Goal: Check status: Check status

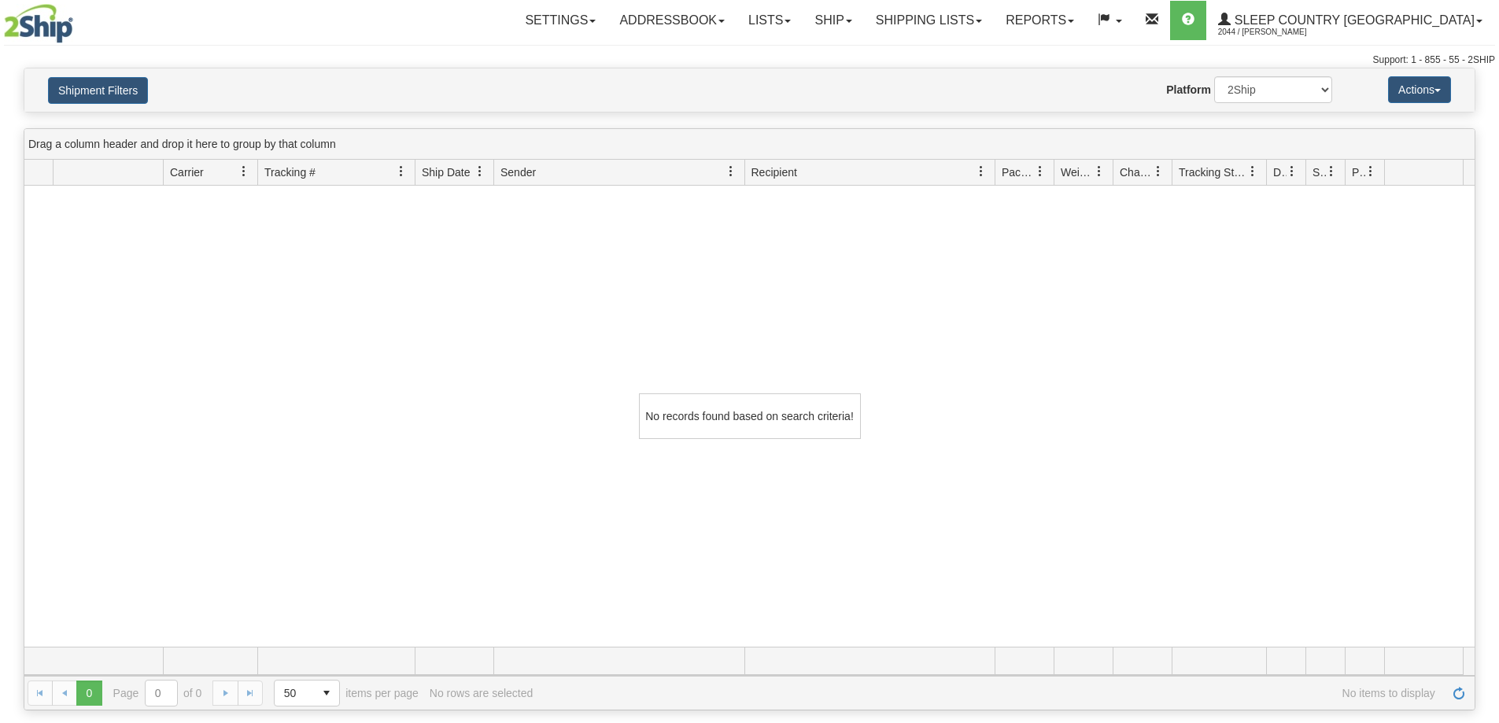
click at [109, 80] on button "Shipment Filters" at bounding box center [98, 90] width 100 height 27
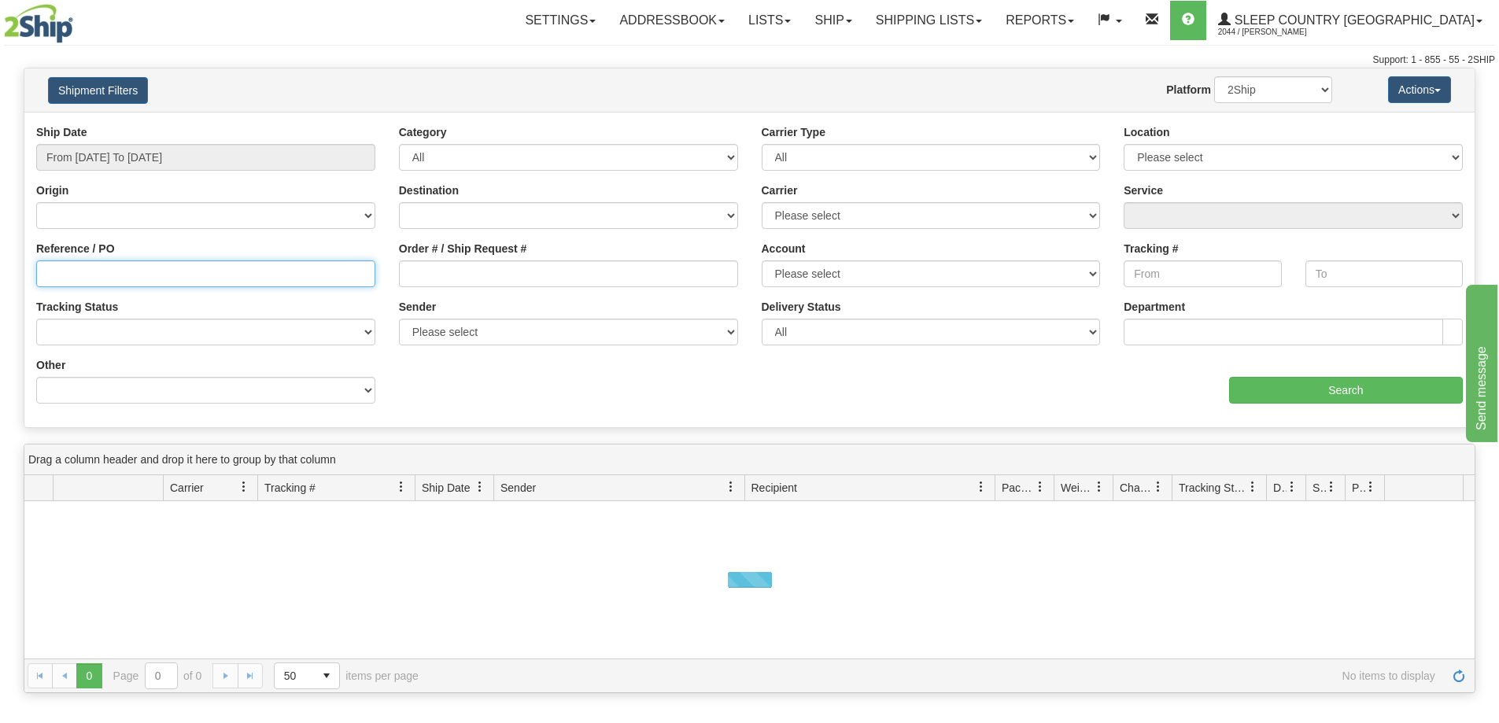
click at [188, 280] on input "Reference / PO" at bounding box center [205, 273] width 339 height 27
paste input "1054138"
type input "1054138"
click at [190, 161] on input "From [DATE] To [DATE]" at bounding box center [205, 157] width 339 height 27
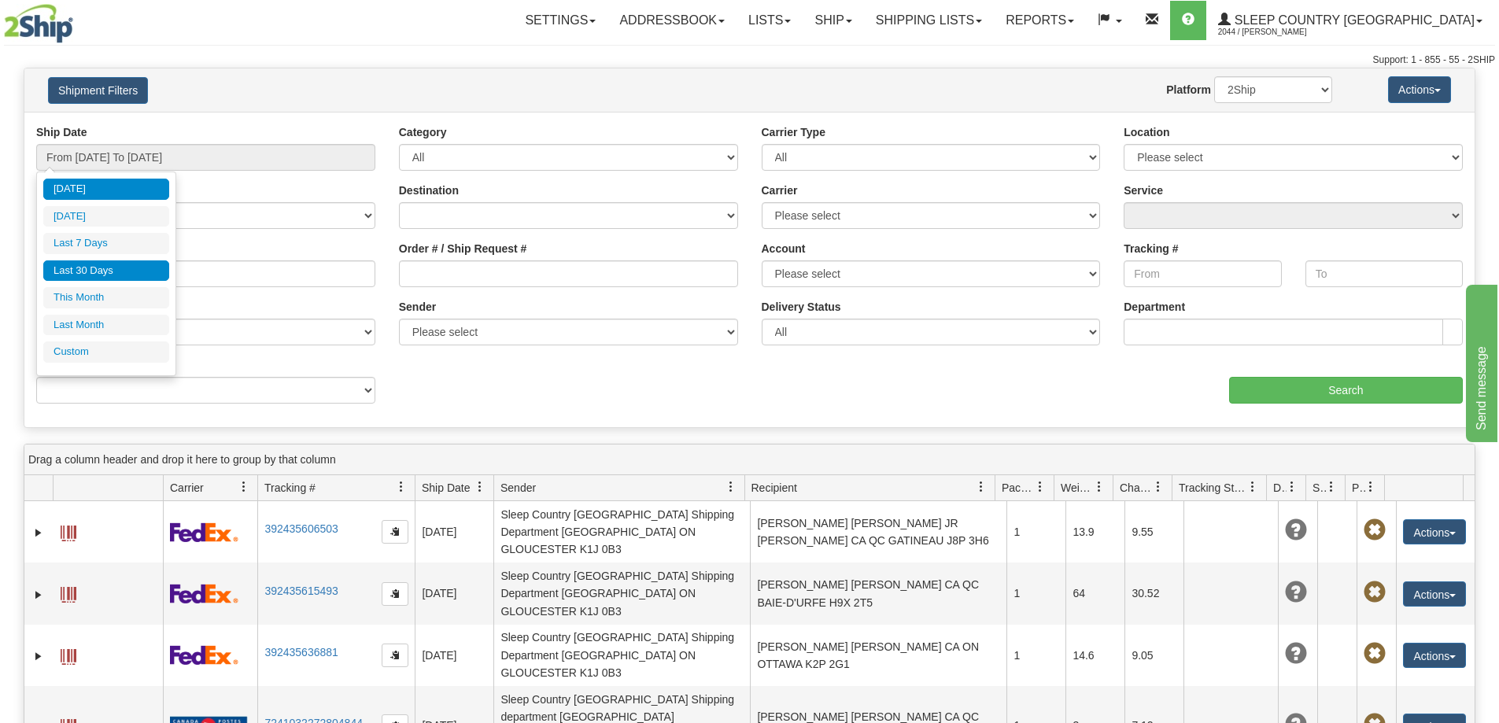
click at [120, 269] on li "Last 30 Days" at bounding box center [106, 270] width 126 height 21
type input "From [DATE] To [DATE]"
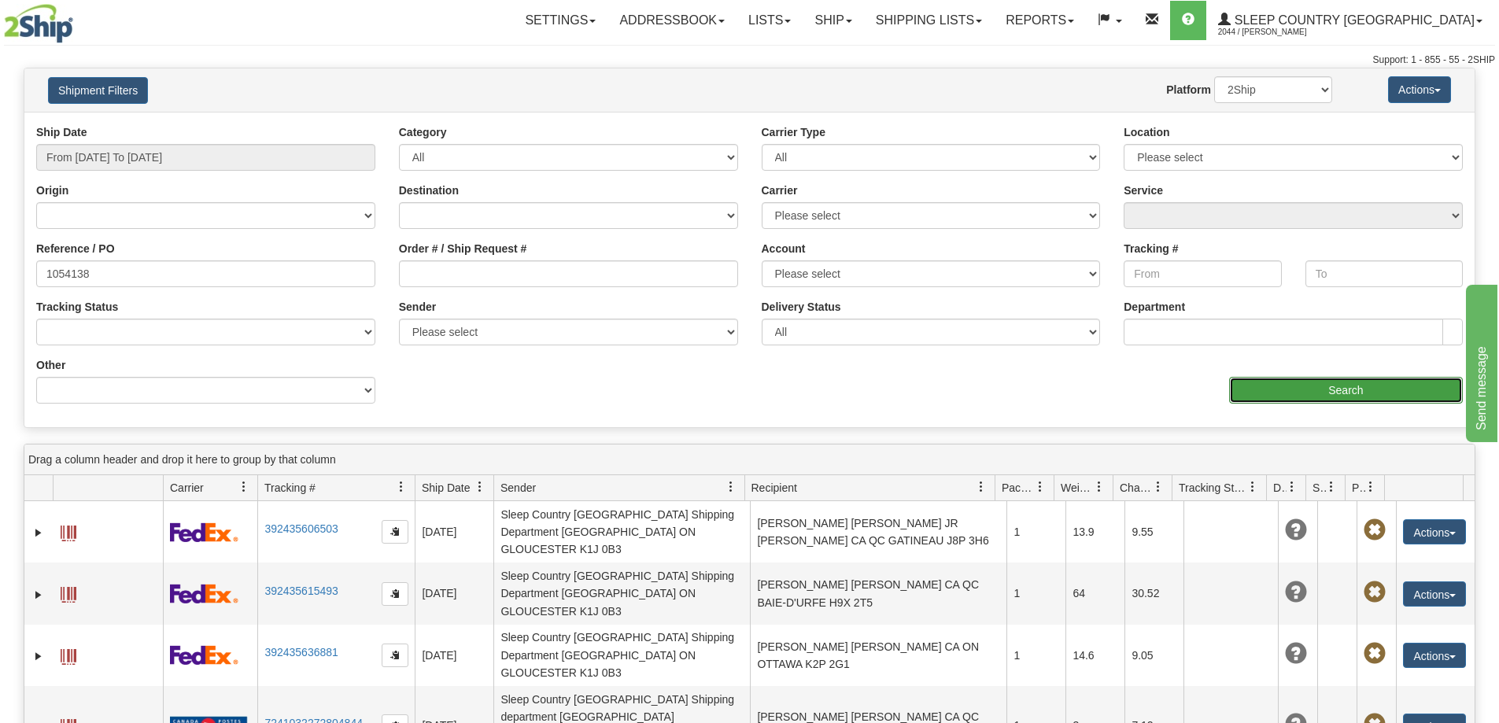
click at [1294, 392] on input "Search" at bounding box center [1346, 390] width 234 height 27
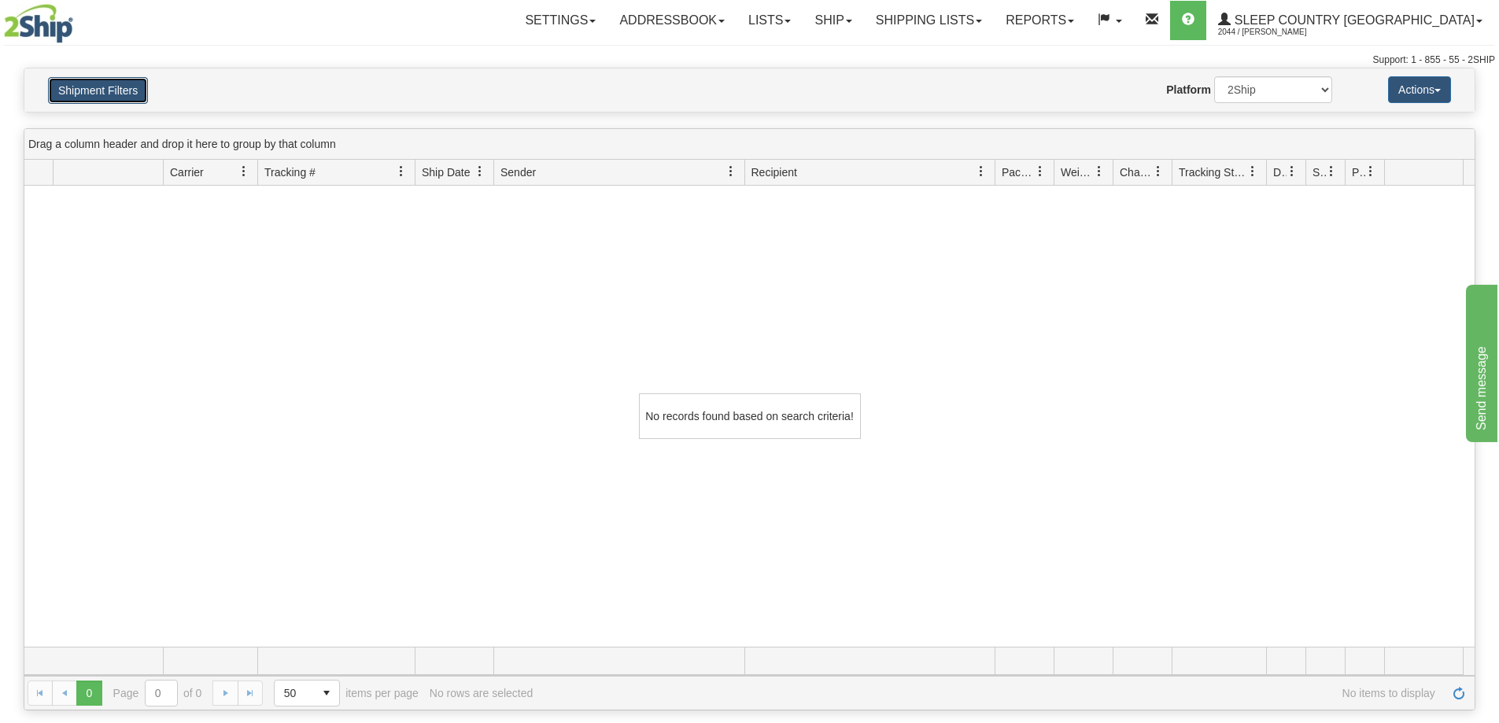
click at [114, 93] on button "Shipment Filters" at bounding box center [98, 90] width 100 height 27
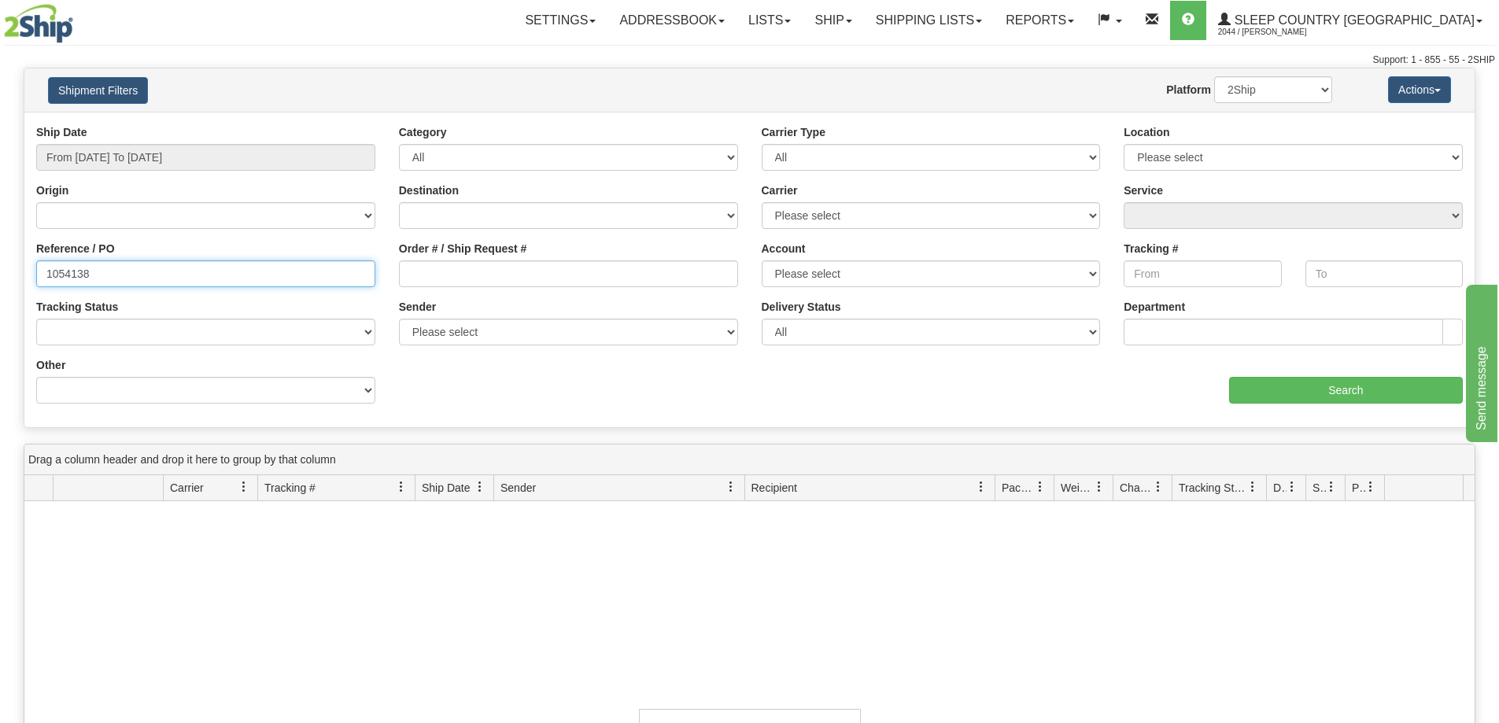
click at [203, 265] on input "1054138" at bounding box center [205, 273] width 339 height 27
click at [462, 292] on div "Order # / Ship Request #" at bounding box center [568, 270] width 363 height 58
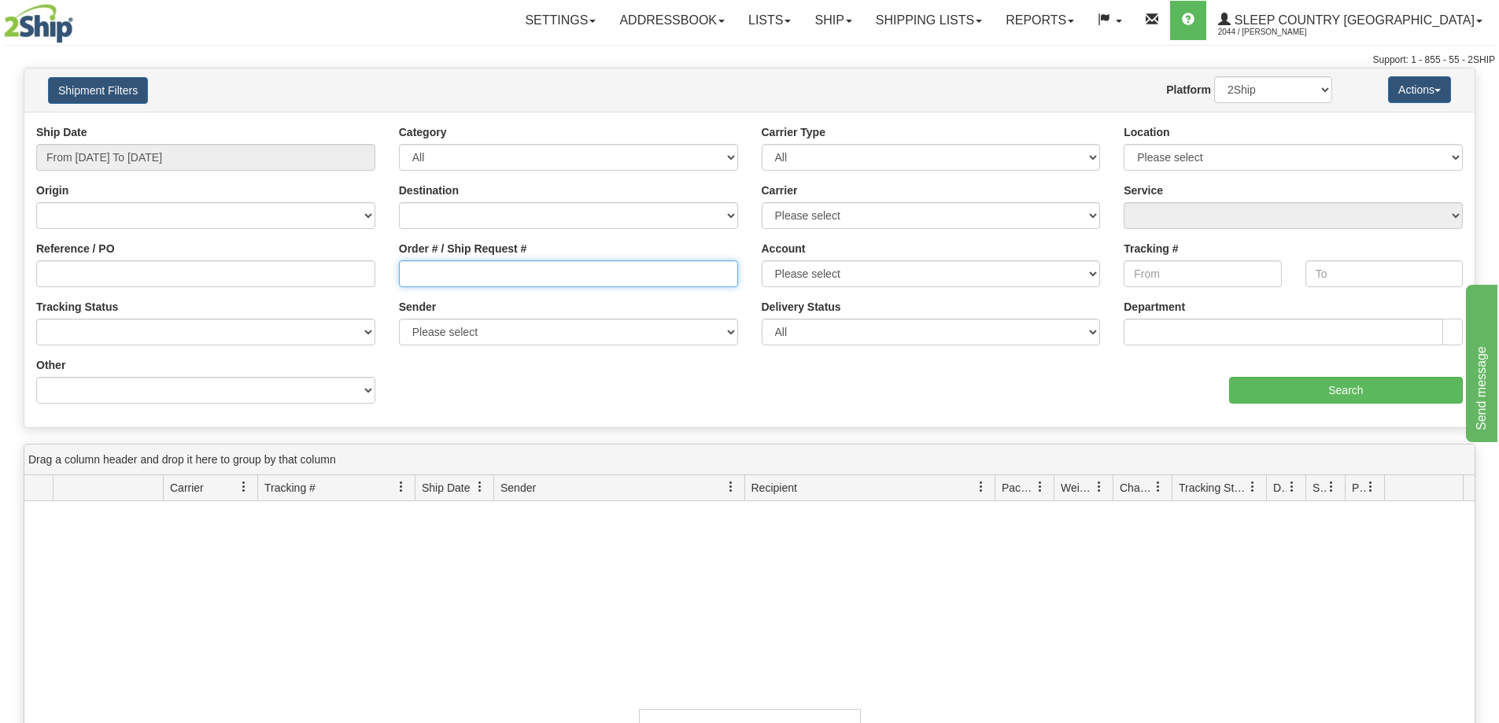
click at [465, 278] on input "Order # / Ship Request #" at bounding box center [568, 273] width 339 height 27
paste input "1054138"
type input "1054138"
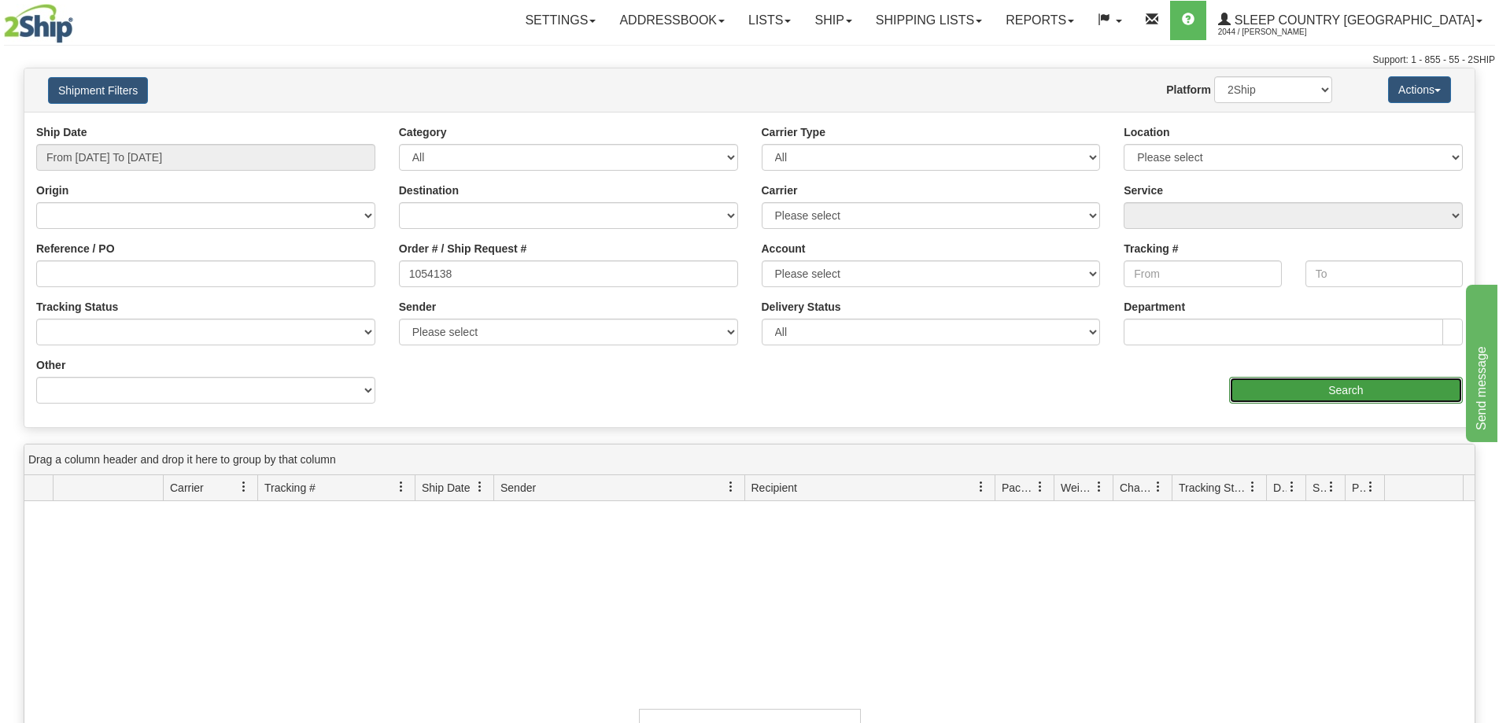
click at [1296, 390] on input "Search" at bounding box center [1346, 390] width 234 height 27
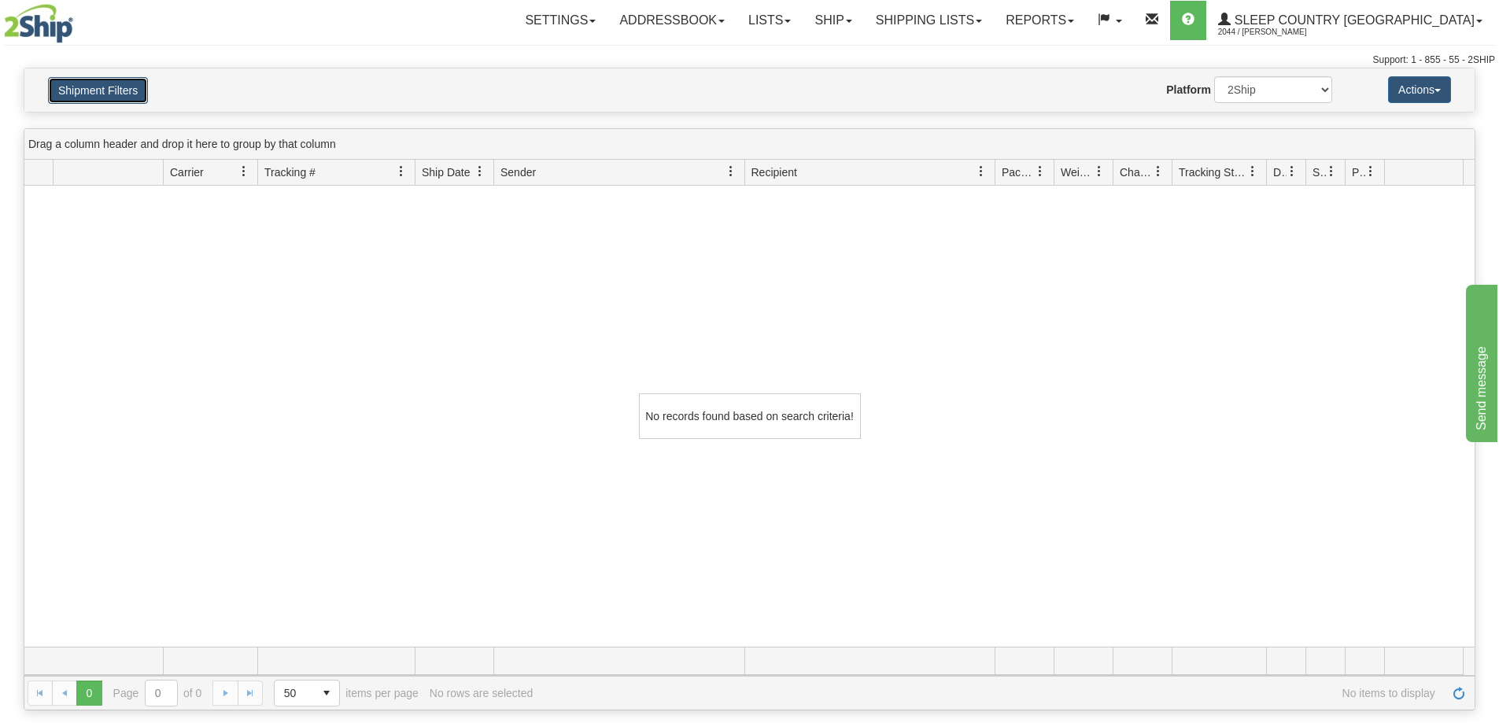
click at [98, 92] on button "Shipment Filters" at bounding box center [98, 90] width 100 height 27
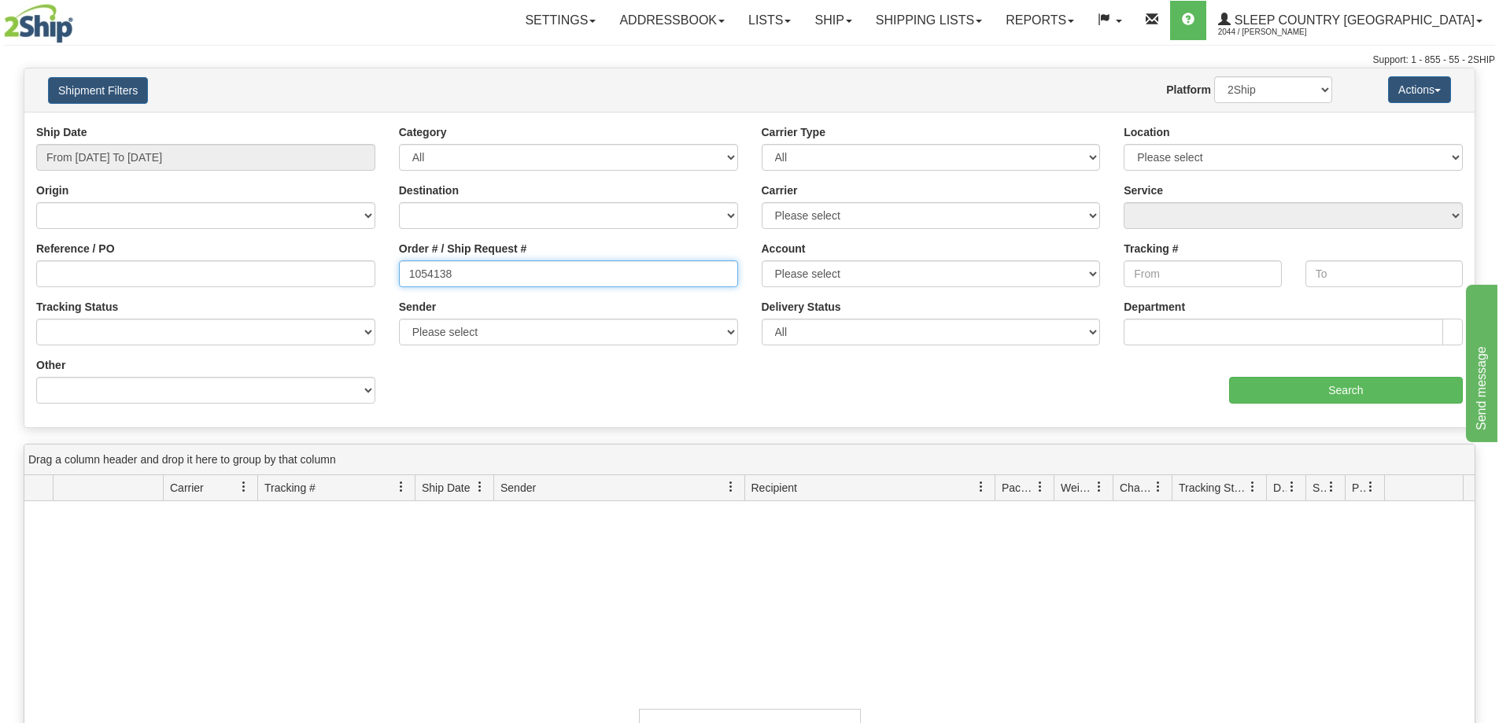
drag, startPoint x: 525, startPoint y: 272, endPoint x: 323, endPoint y: 275, distance: 203.0
click at [323, 124] on div "Reference / PO Order # / Ship Request # 1054138 Account Please select [GEOGRAPH…" at bounding box center [749, 124] width 1450 height 0
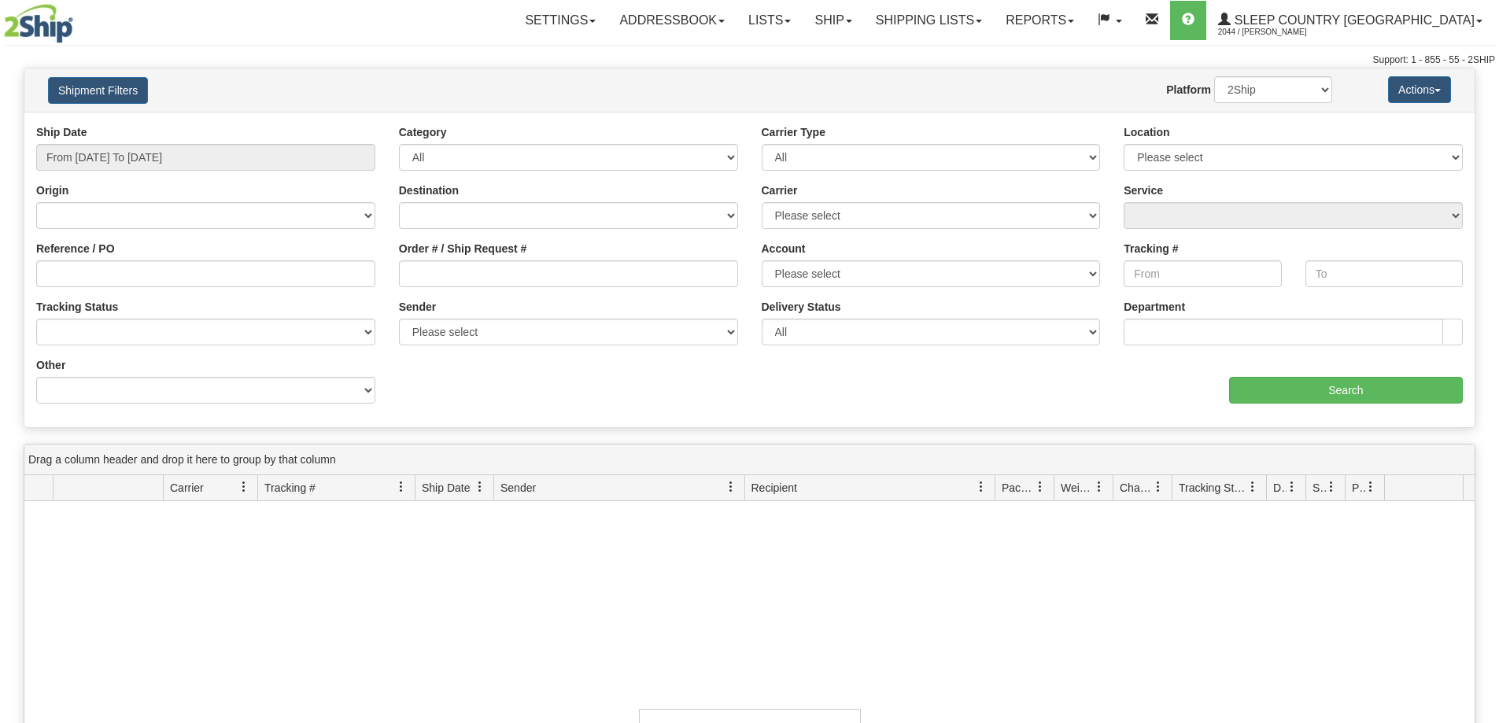
click at [389, 573] on div "No records found based on search criteria!" at bounding box center [749, 731] width 1450 height 461
click at [145, 272] on input "Reference / PO" at bounding box center [205, 273] width 339 height 27
paste input "9000I005257"
type input "9000I005257"
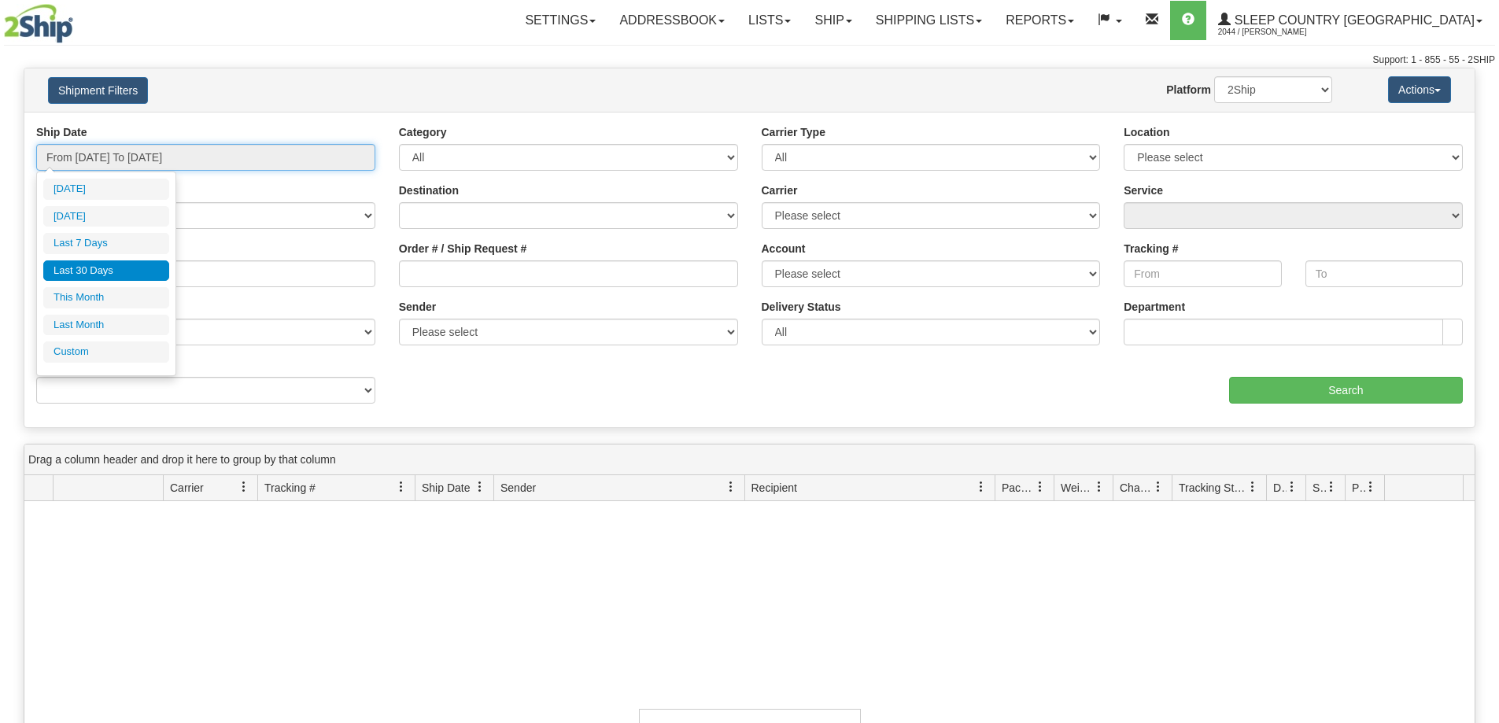
click at [164, 157] on input "From [DATE] To [DATE]" at bounding box center [205, 157] width 339 height 27
click at [118, 274] on li "Last 30 Days" at bounding box center [106, 270] width 126 height 21
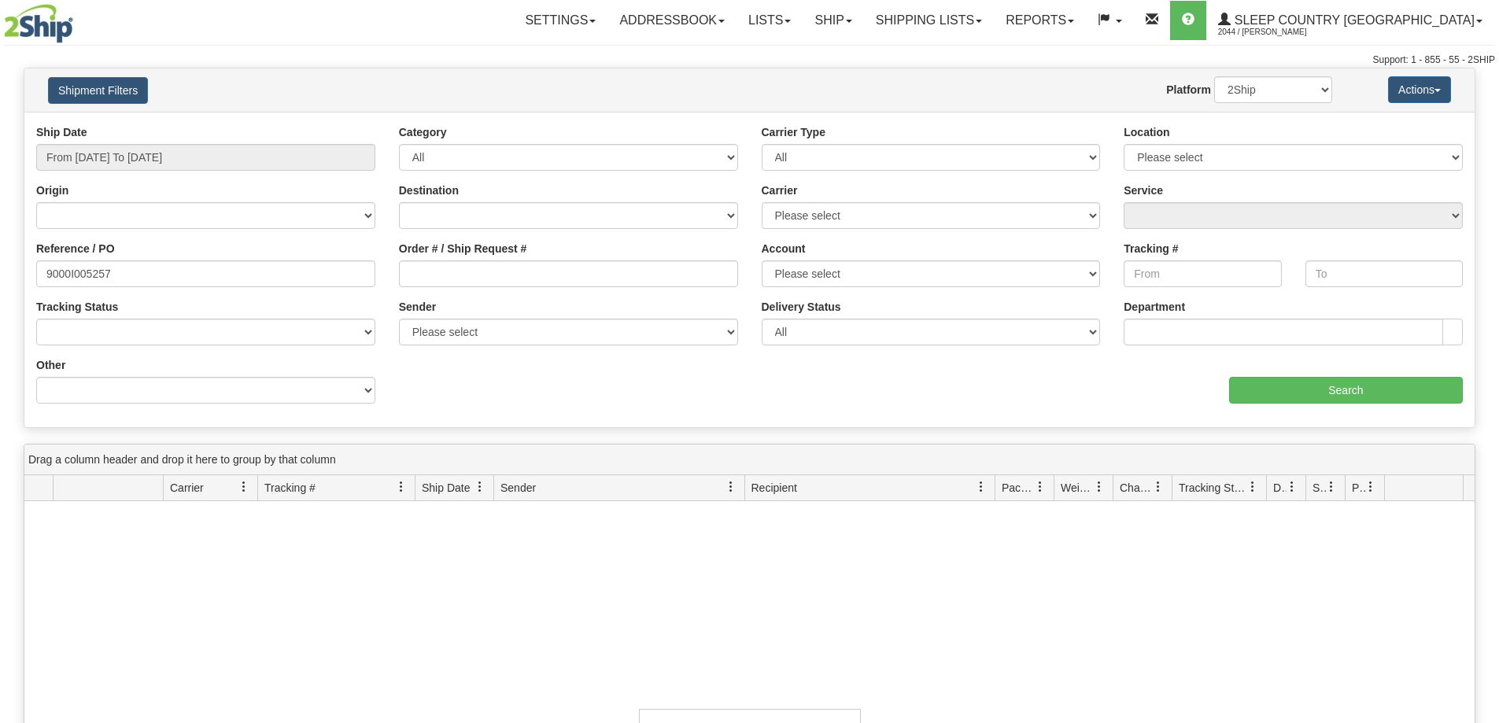
click at [1325, 375] on div "aaa Search" at bounding box center [1112, 380] width 725 height 46
click at [1324, 388] on input "Search" at bounding box center [1346, 390] width 234 height 27
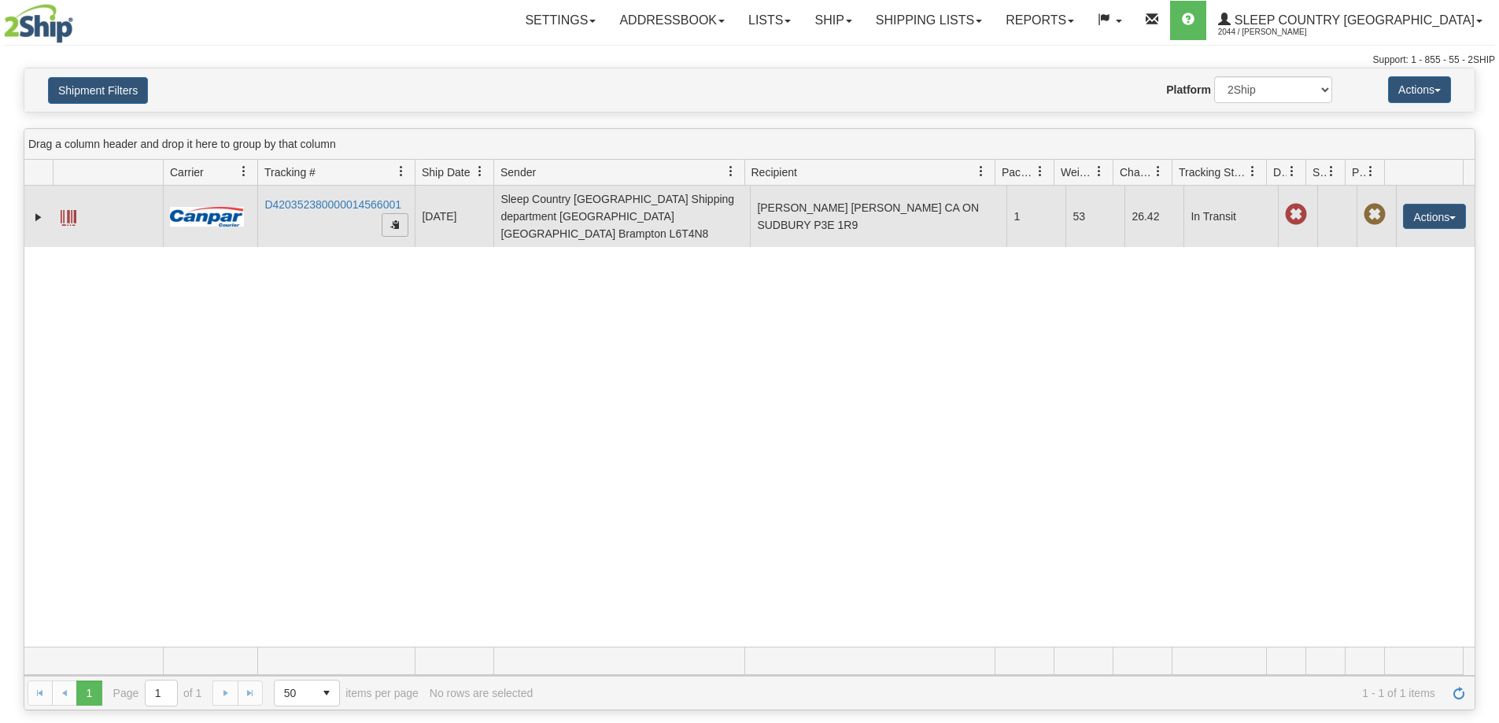
click at [391, 227] on span "button" at bounding box center [394, 223] width 9 height 9
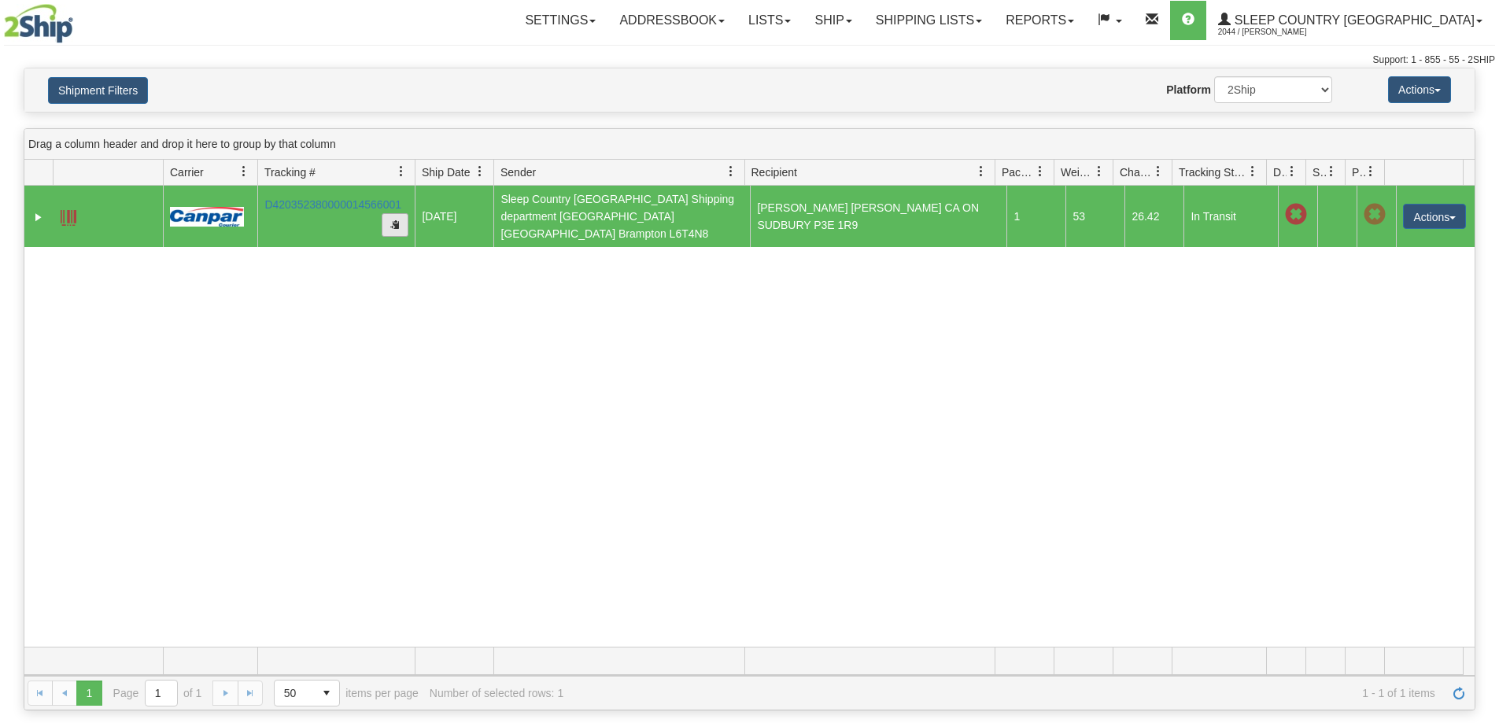
click at [395, 228] on span "button" at bounding box center [394, 223] width 9 height 9
